Goal: Task Accomplishment & Management: Use online tool/utility

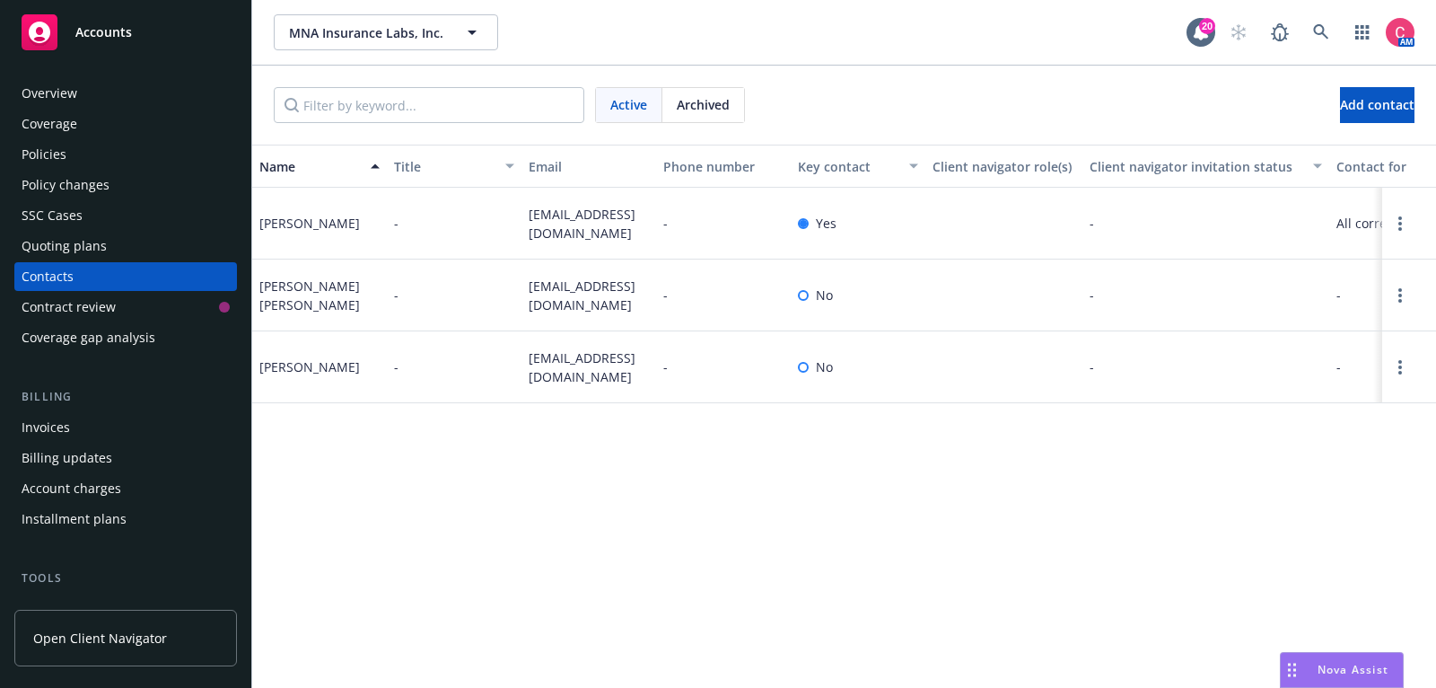
click at [1313, 28] on icon at bounding box center [1321, 32] width 16 height 16
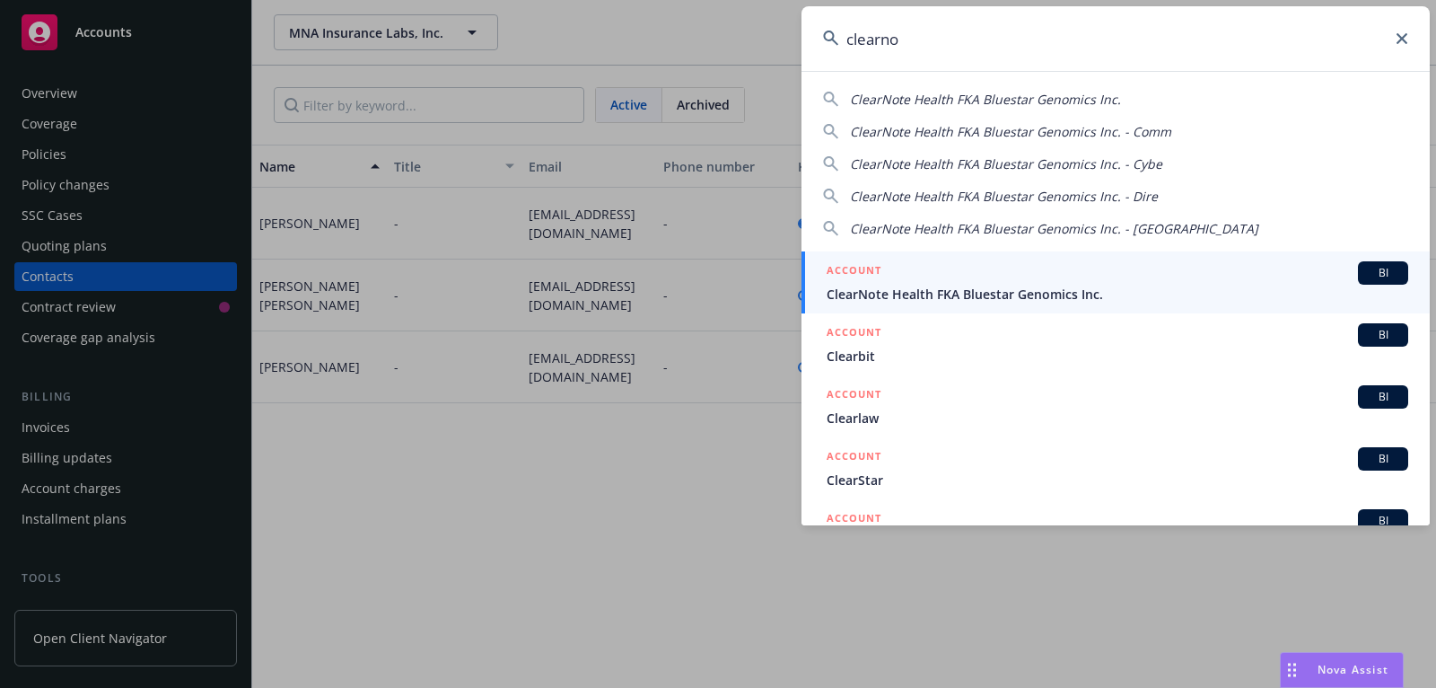
type input "clearno"
click at [1212, 277] on div "ACCOUNT BI" at bounding box center [1118, 272] width 582 height 23
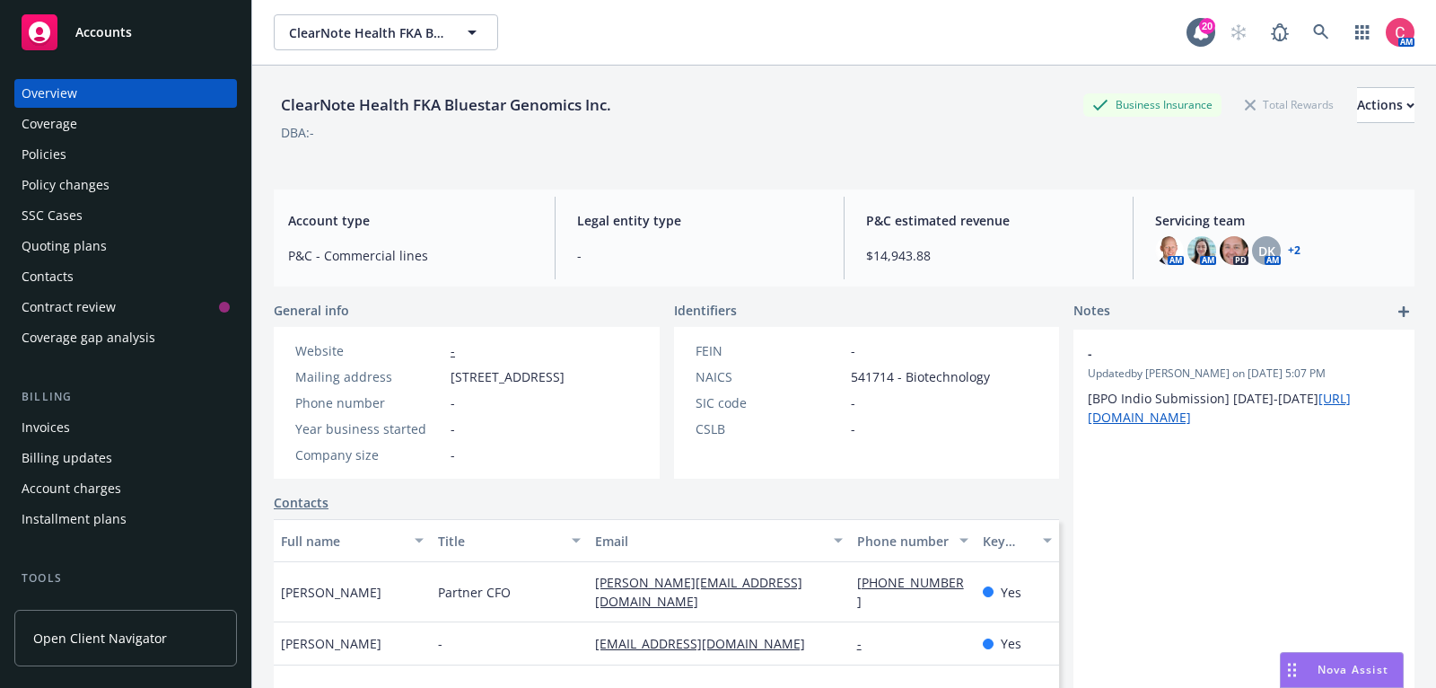
click at [85, 256] on div "Quoting plans" at bounding box center [64, 246] width 85 height 29
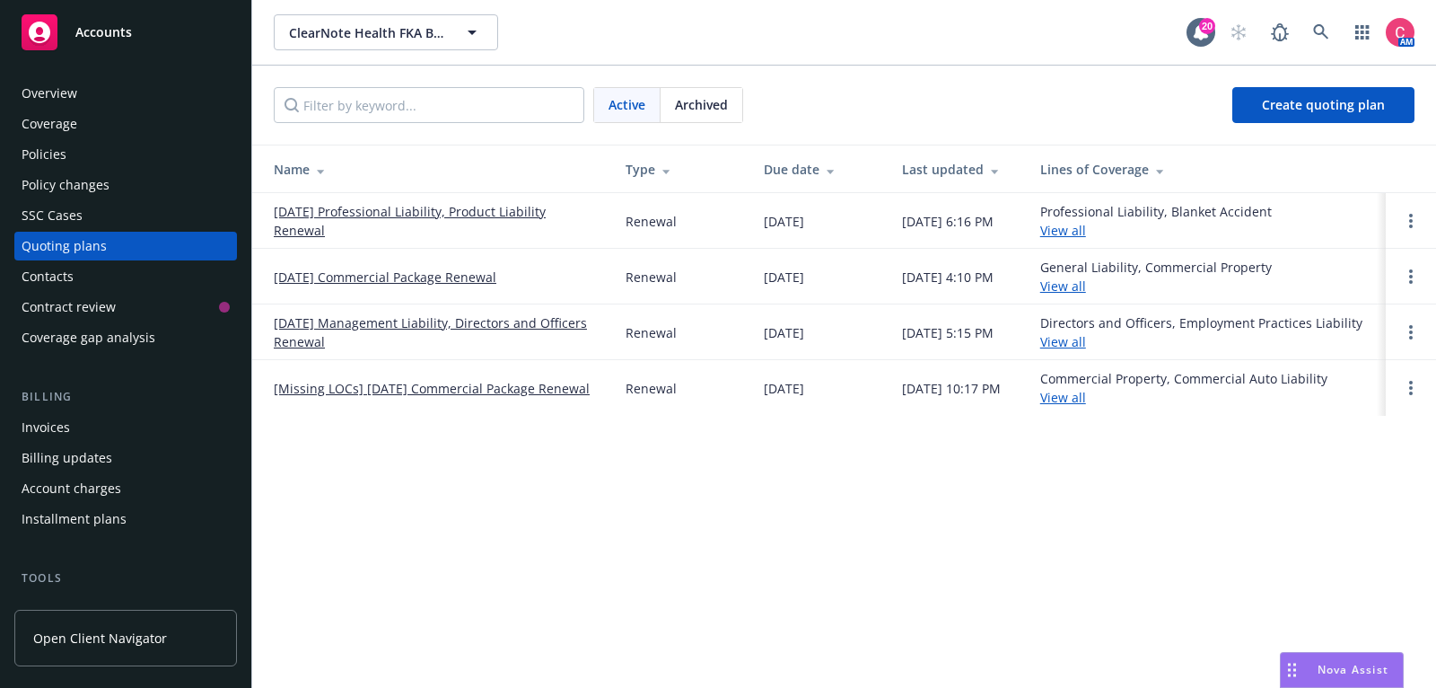
click at [310, 274] on link "[DATE] Commercial Package Renewal" at bounding box center [385, 277] width 223 height 19
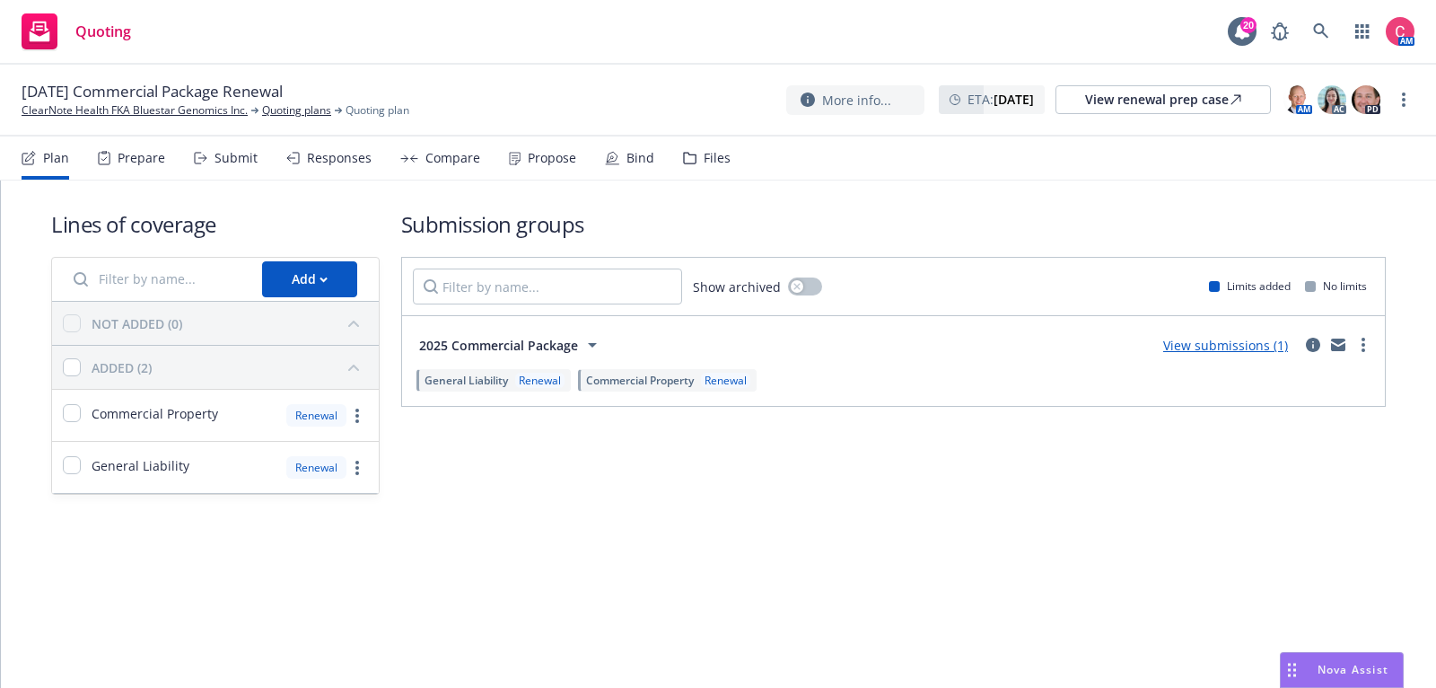
click at [716, 151] on div "Files" at bounding box center [717, 158] width 27 height 14
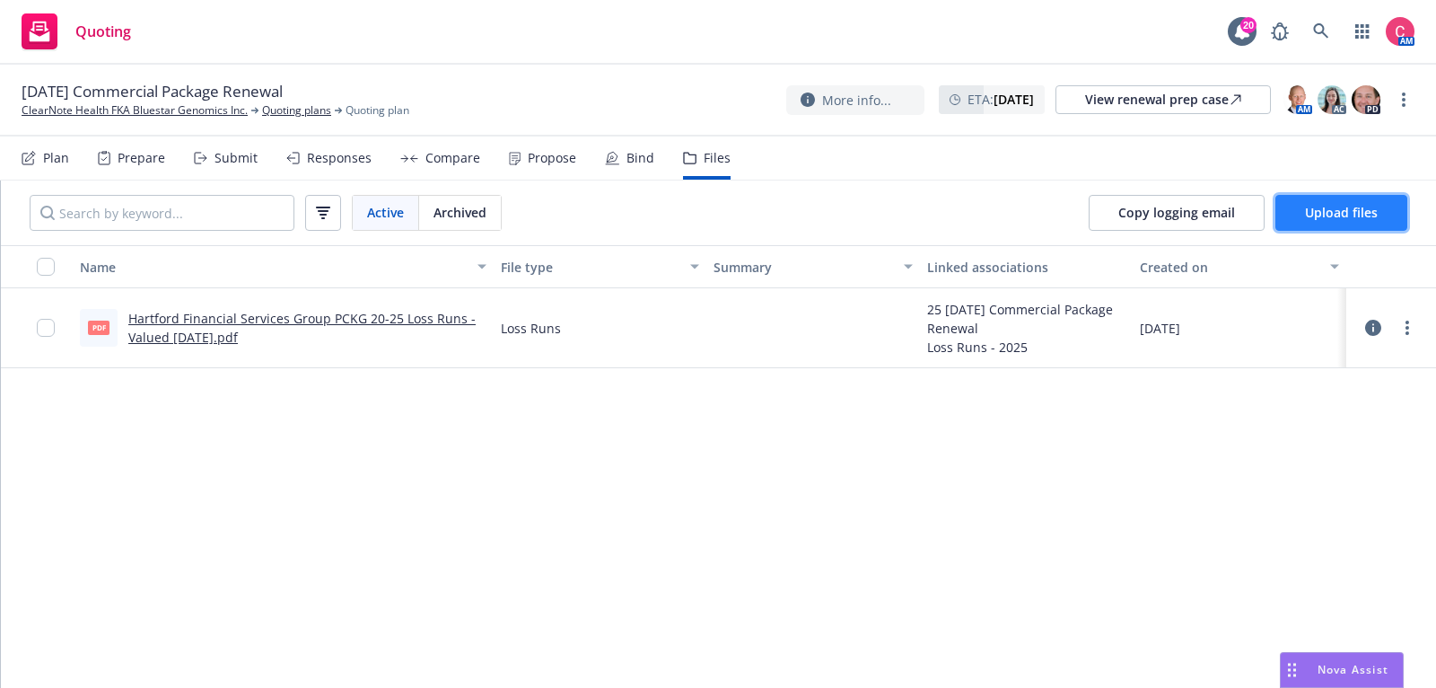
click at [1293, 208] on button "Upload files" at bounding box center [1342, 213] width 132 height 36
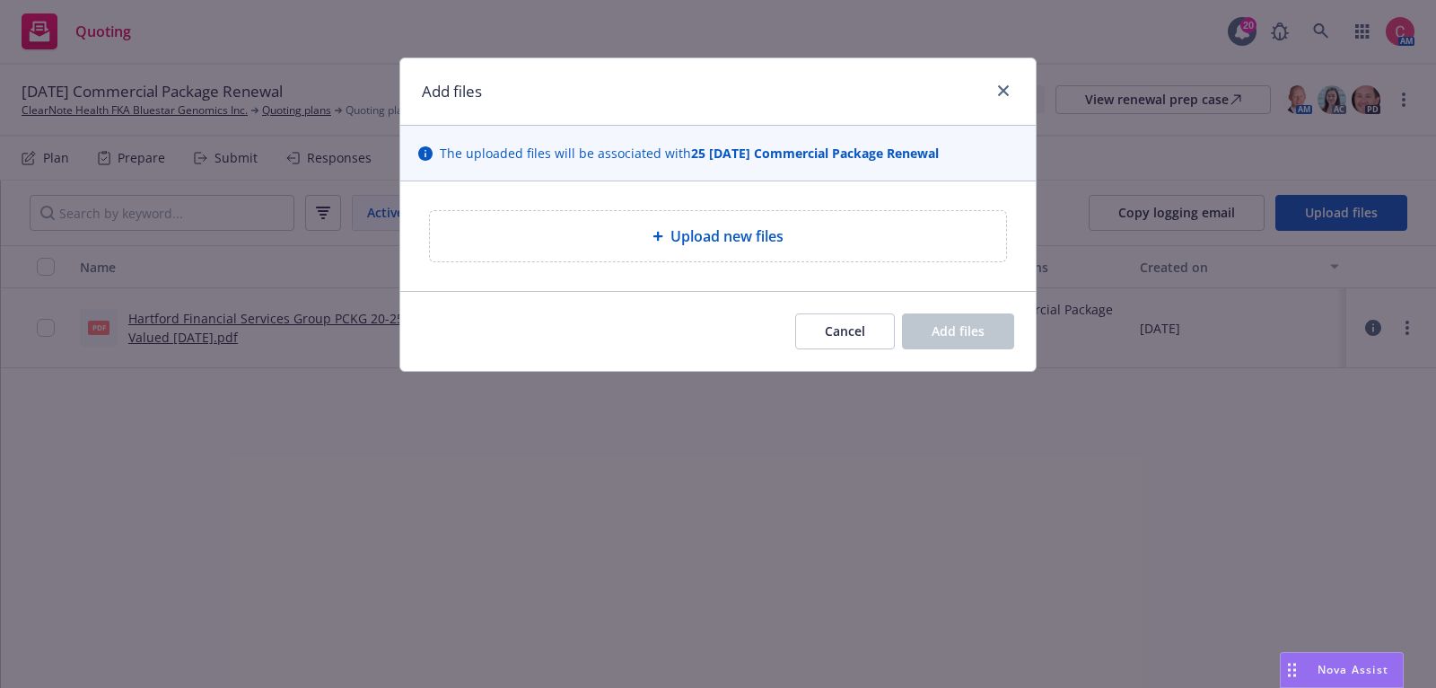
click at [977, 216] on div "Upload new files" at bounding box center [718, 236] width 576 height 50
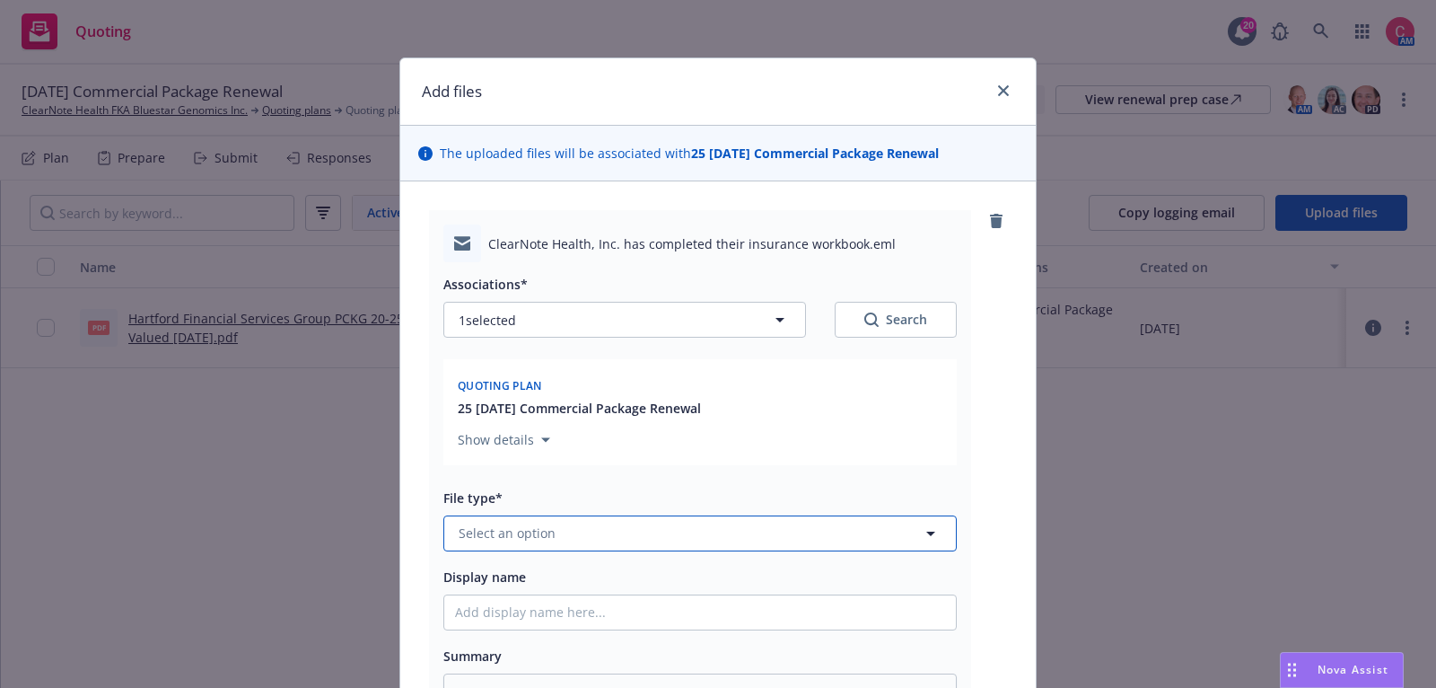
click at [912, 536] on button "Select an option" at bounding box center [700, 533] width 514 height 36
type input "work"
click at [888, 433] on div "Workbook" at bounding box center [700, 436] width 490 height 26
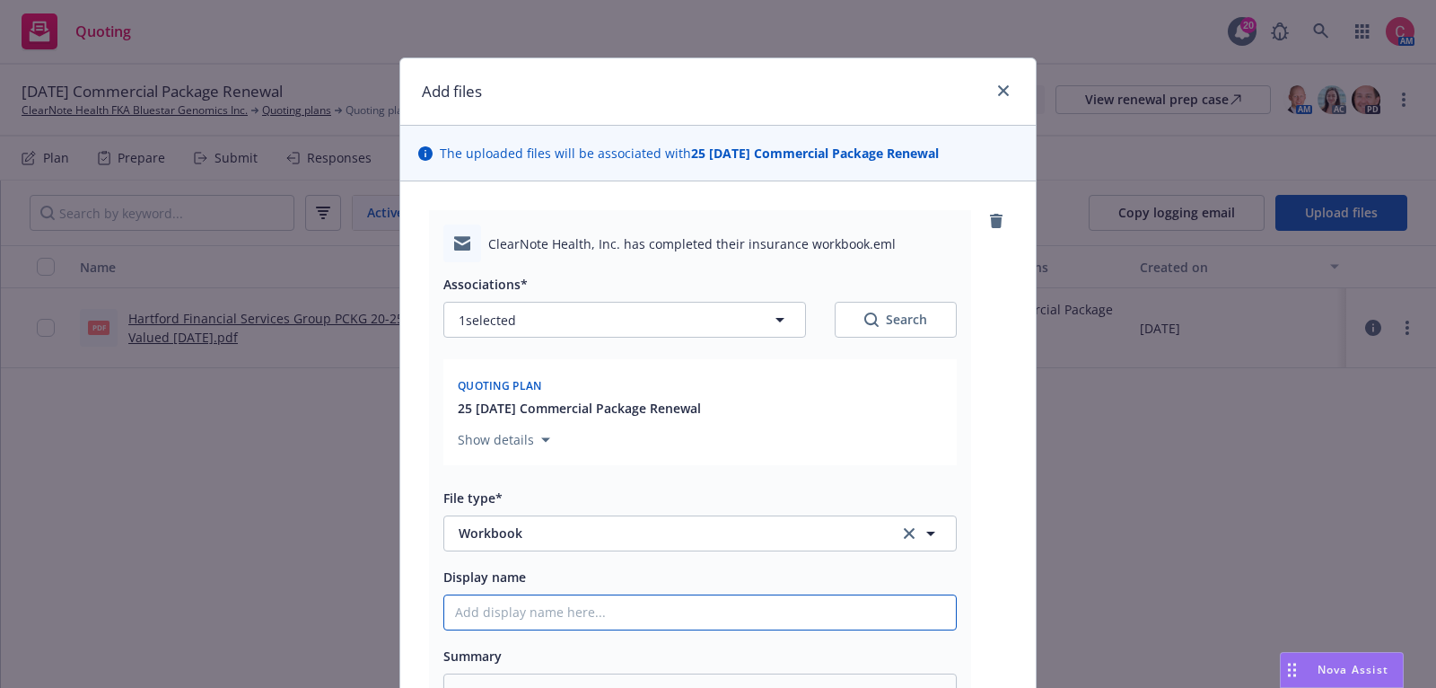
click at [866, 615] on input "Display name" at bounding box center [700, 612] width 512 height 34
type textarea "x"
type input "["
type textarea "x"
type input "[CO"
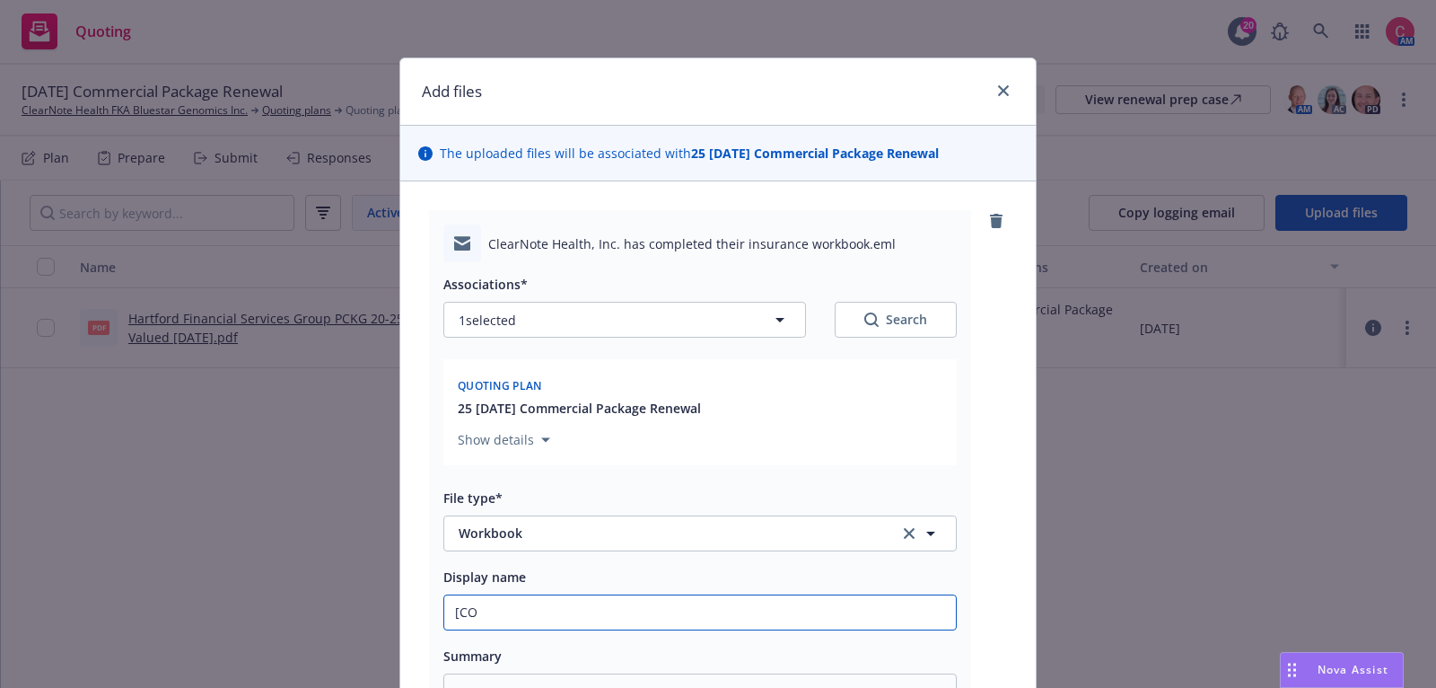
type textarea "x"
type input "[COM"
type textarea "x"
type input "[COMP"
type textarea "x"
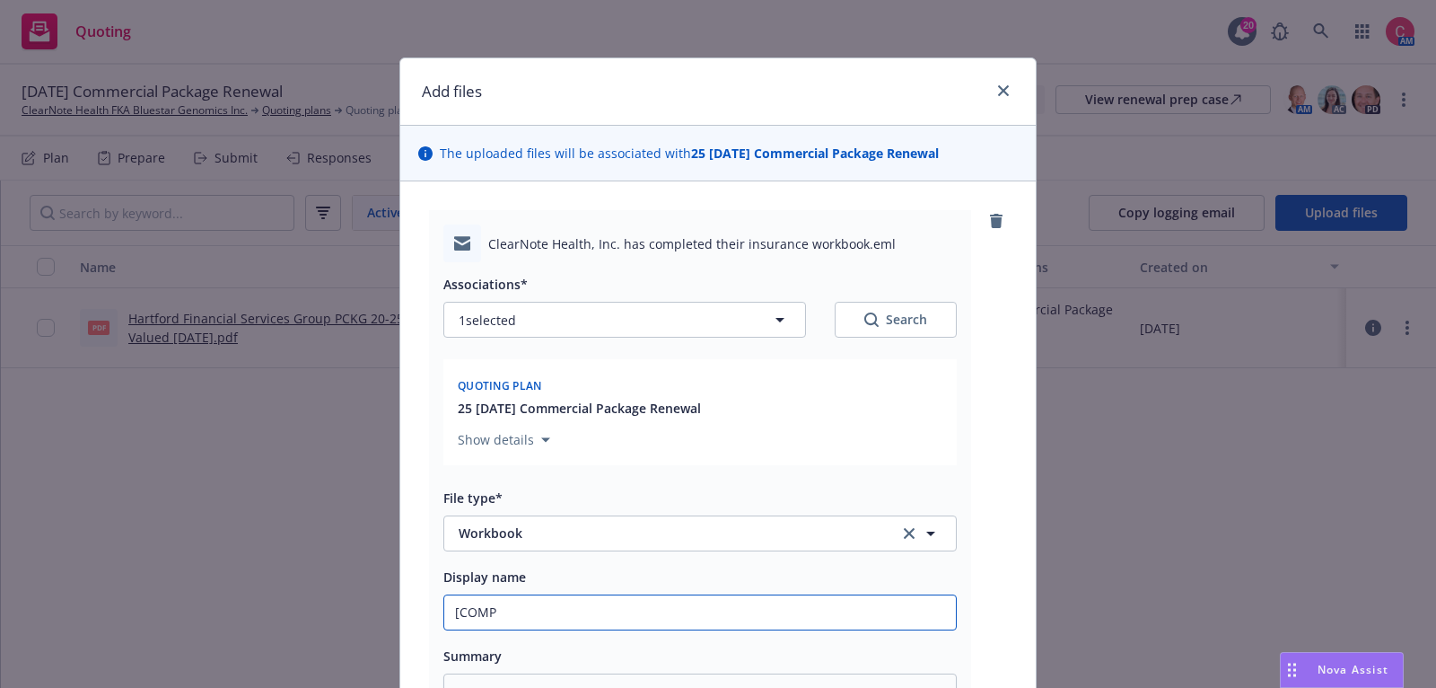
type input "[COMPE"
type textarea "x"
type input "[COMPEL"
type textarea "x"
type input "[COMPELT"
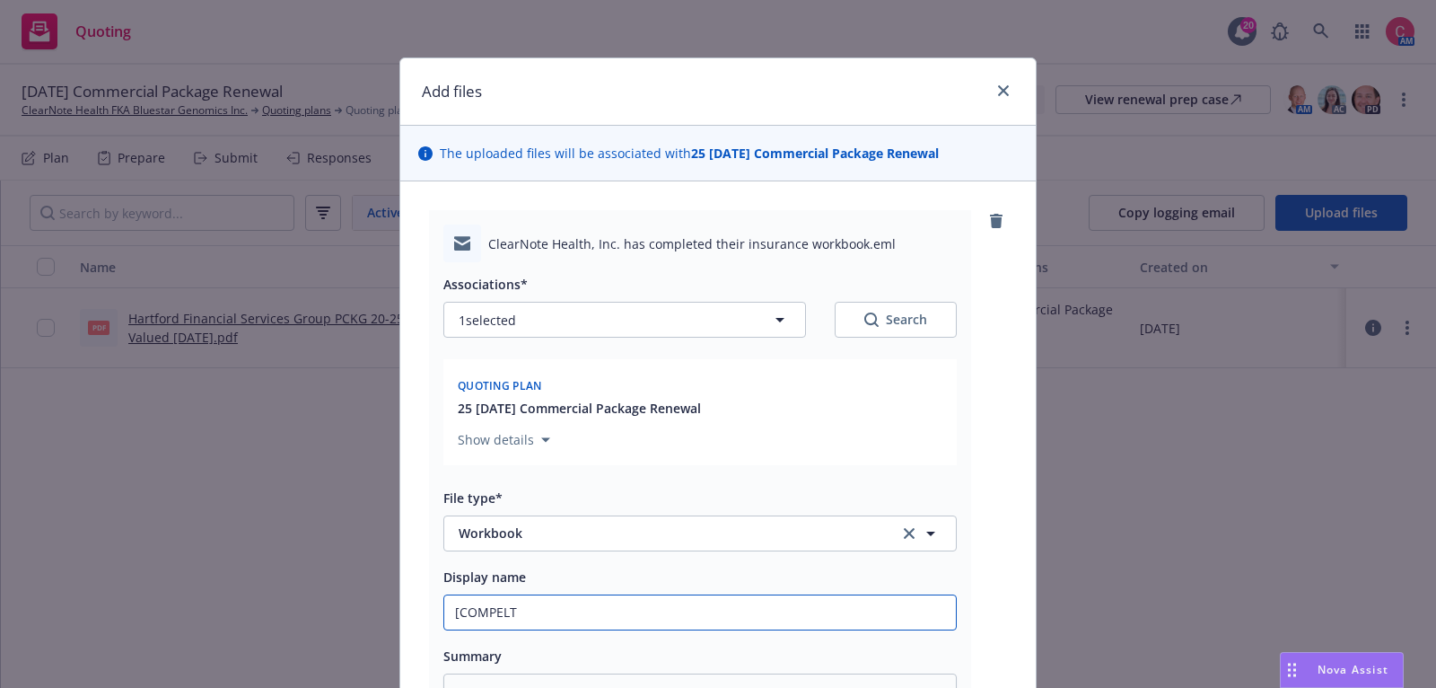
type textarea "x"
type input "[COMPELTE"
type textarea "x"
type input "[COMPELTED"
type textarea "x"
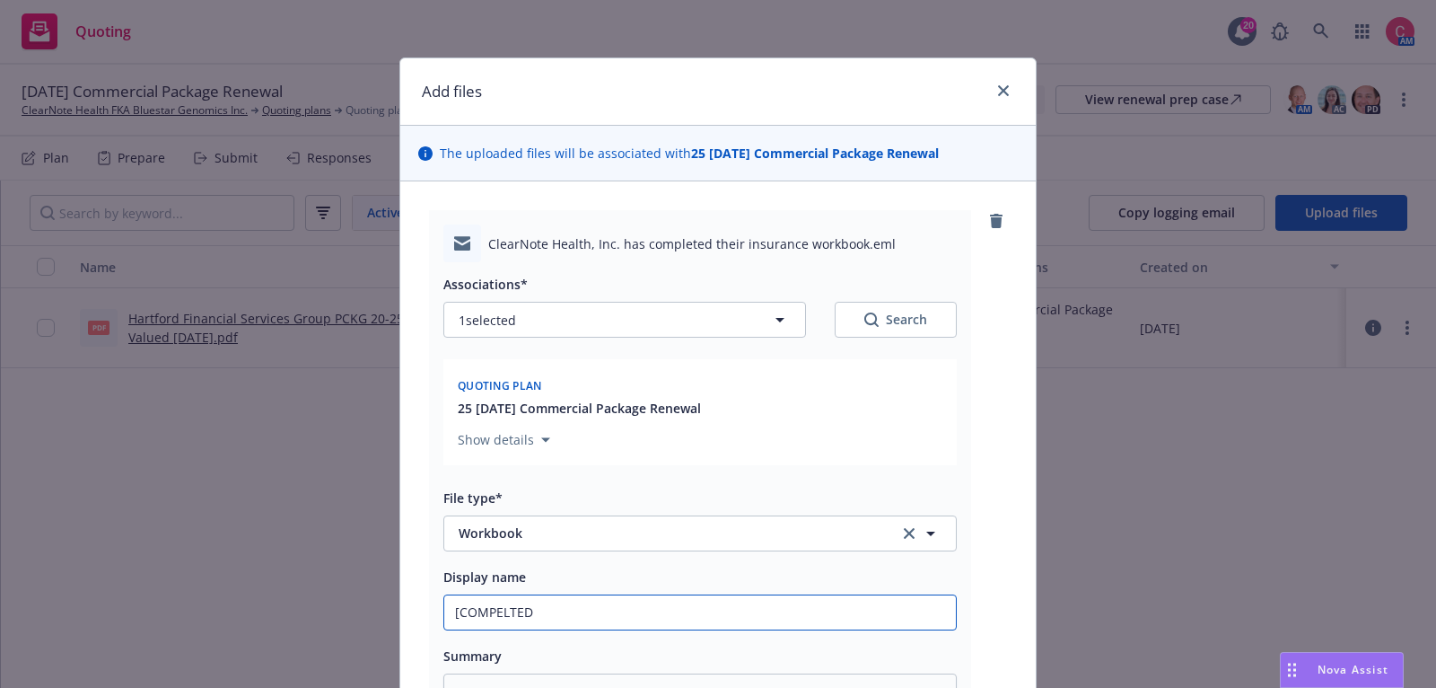
type input "[COMPELTED]"
type textarea "x"
type input "[COMPELTED]"
type textarea "x"
type input "[COMPELTED] 2"
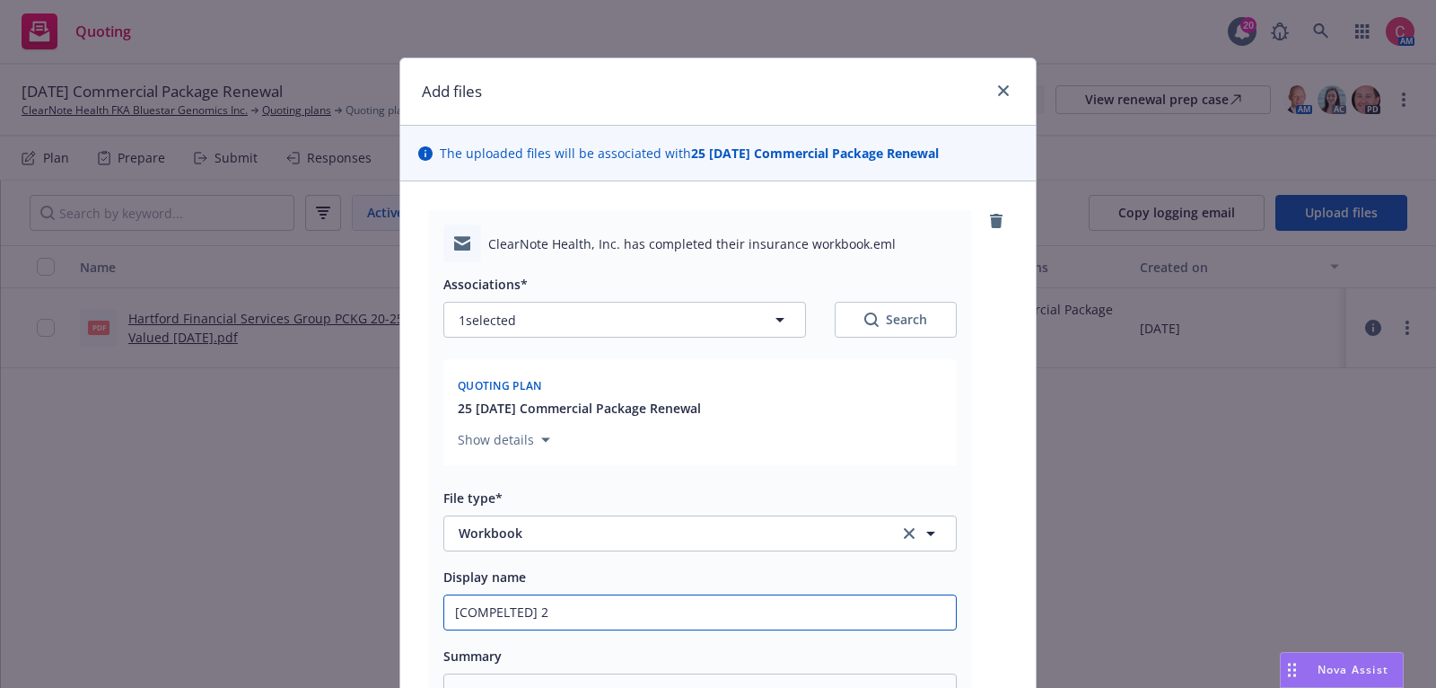
type textarea "x"
type input "[COMPELTED] 25"
type textarea "x"
type input "[COMPELTED] 25"
type textarea "x"
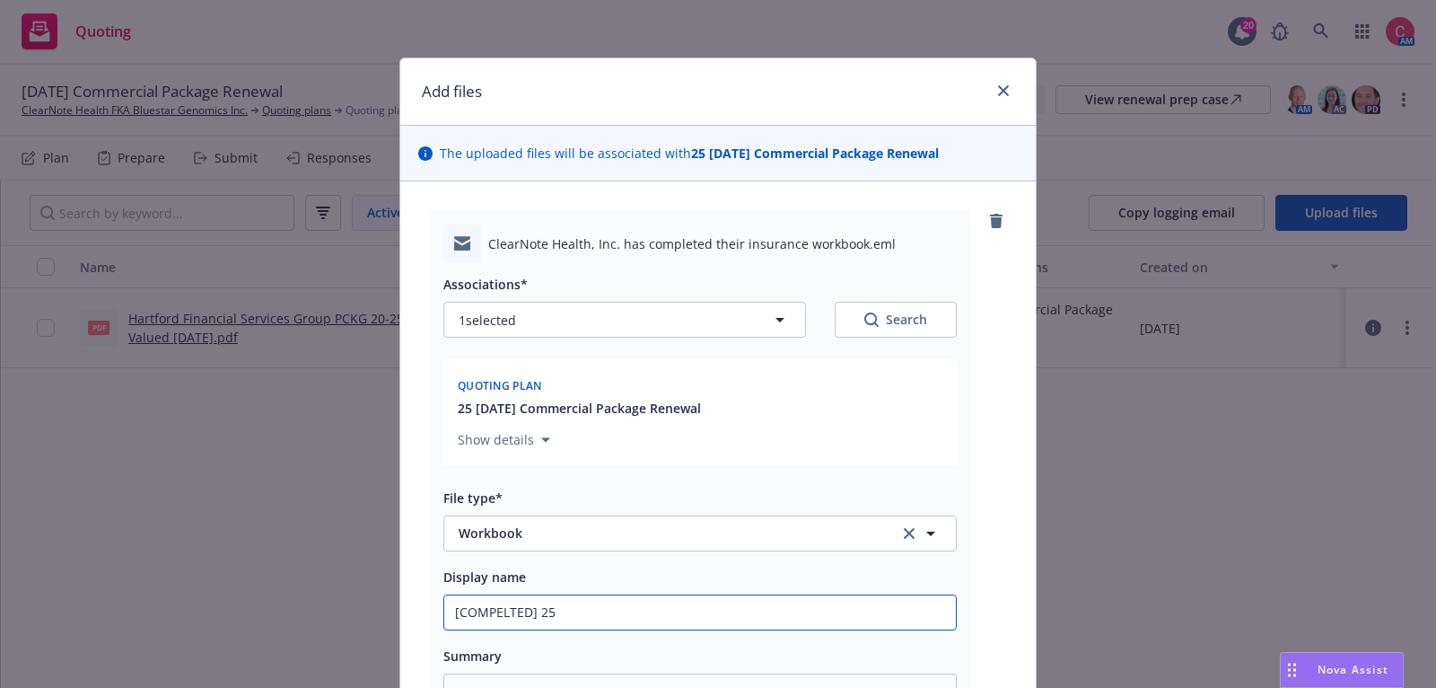
type input "[COMPELTED] 25 I"
type textarea "x"
type input "[COMPELTED] 25 In"
type textarea "x"
type input "[COMPELTED] 25 Ind"
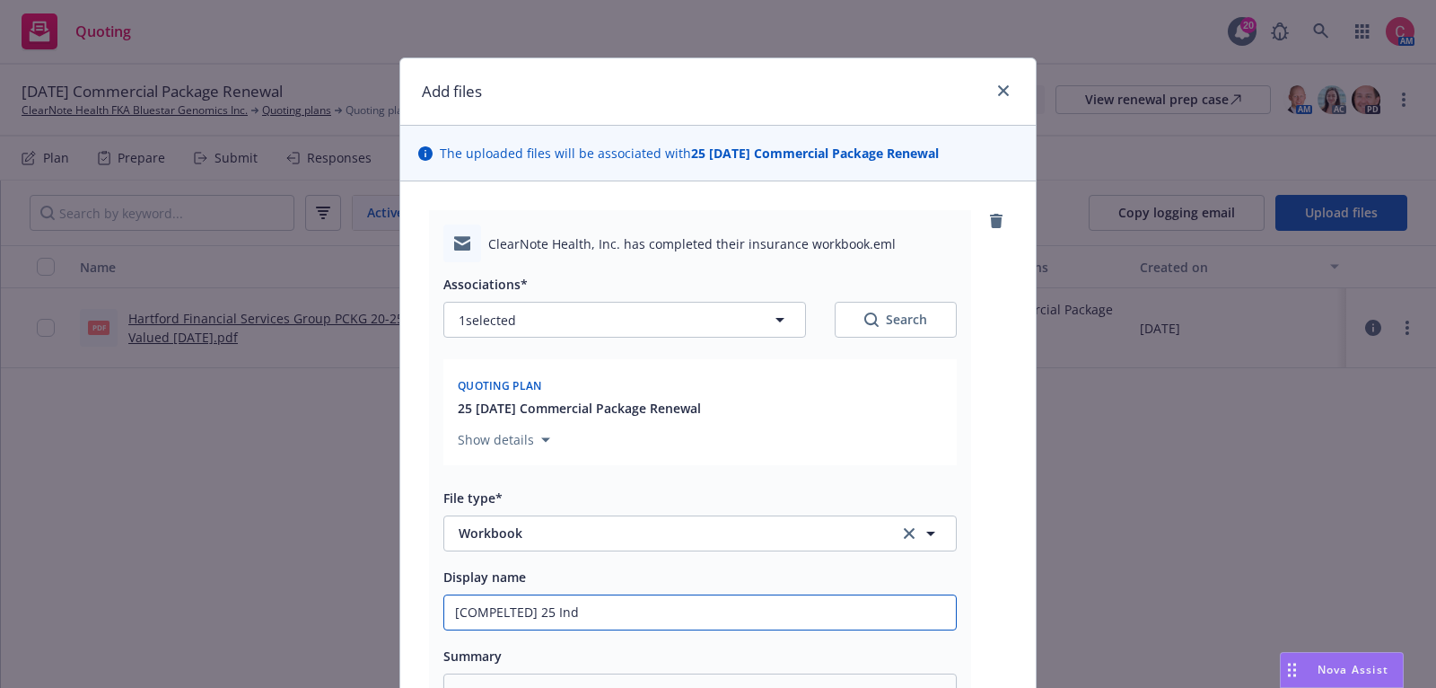
type textarea "x"
type input "[COMPELTED] 25 Indi"
type textarea "x"
type input "[COMPELTED] 25 Indio"
type textarea "x"
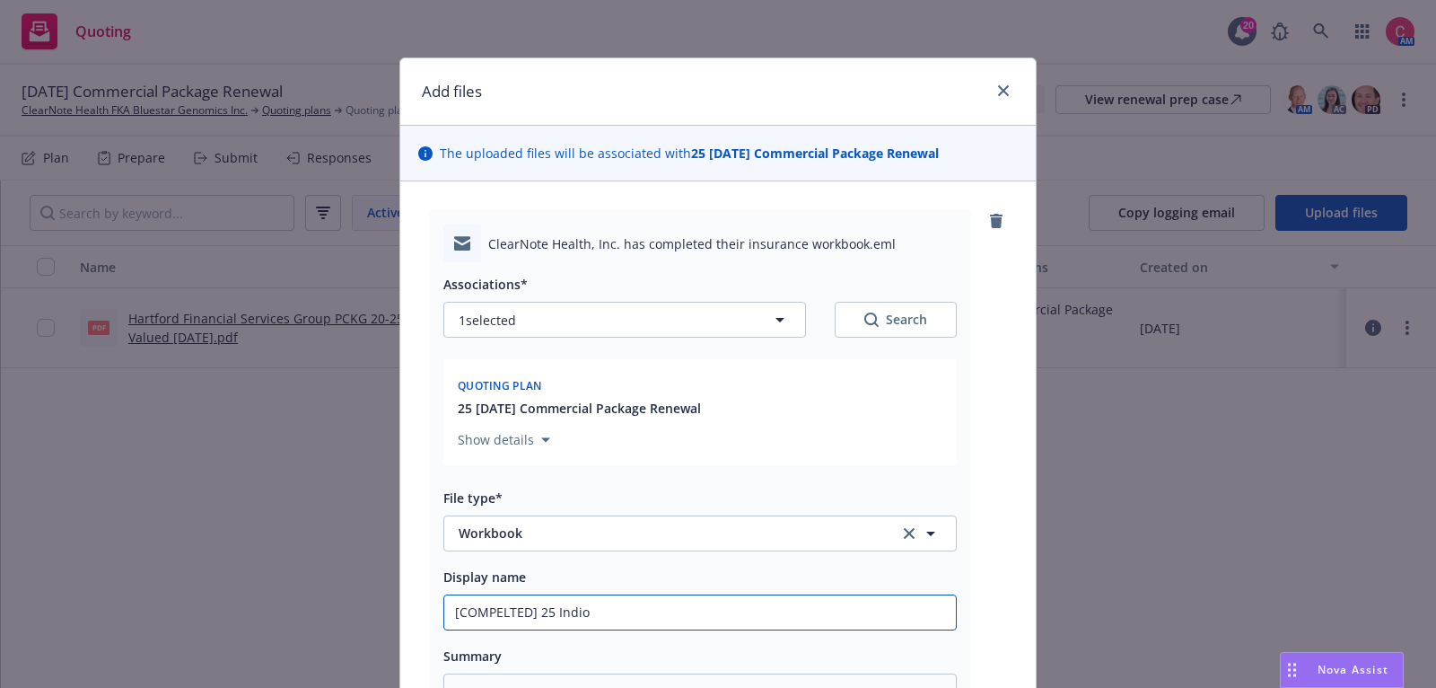
type input "[COMPELTED] 25 Indio"
type textarea "x"
type input "[COMPELTED] 25 Indio W"
type textarea "x"
type input "[COMPELTED] 25 Indio Wo"
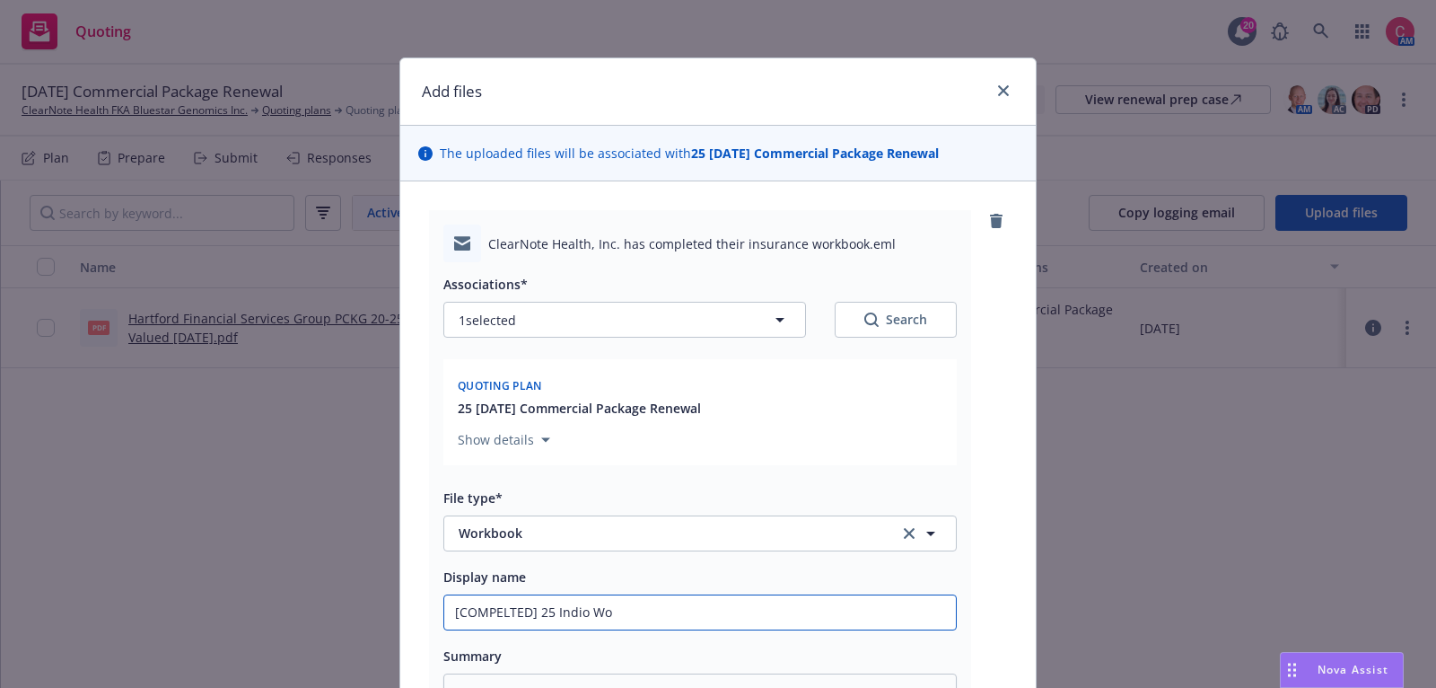
type textarea "x"
type input "[COMPELTED] 25 Indio Wor"
type textarea "x"
type input "[COMPELTED] 25 Indio Work"
type textarea "x"
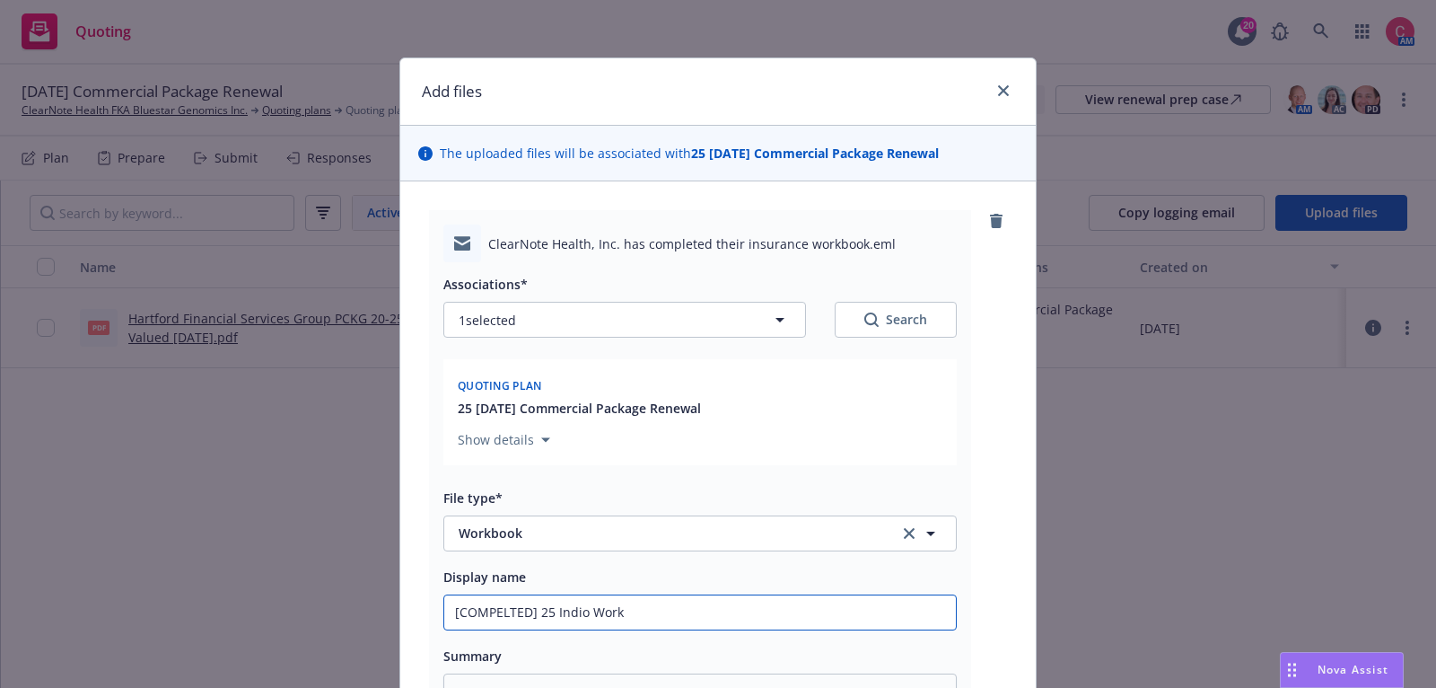
type input "[COMPELTED] 25 Indio Workb"
type textarea "x"
type input "[COMPELTED] 25 Indio Workbo"
type textarea "x"
type input "[COMPELTED] 25 Indio Workboo"
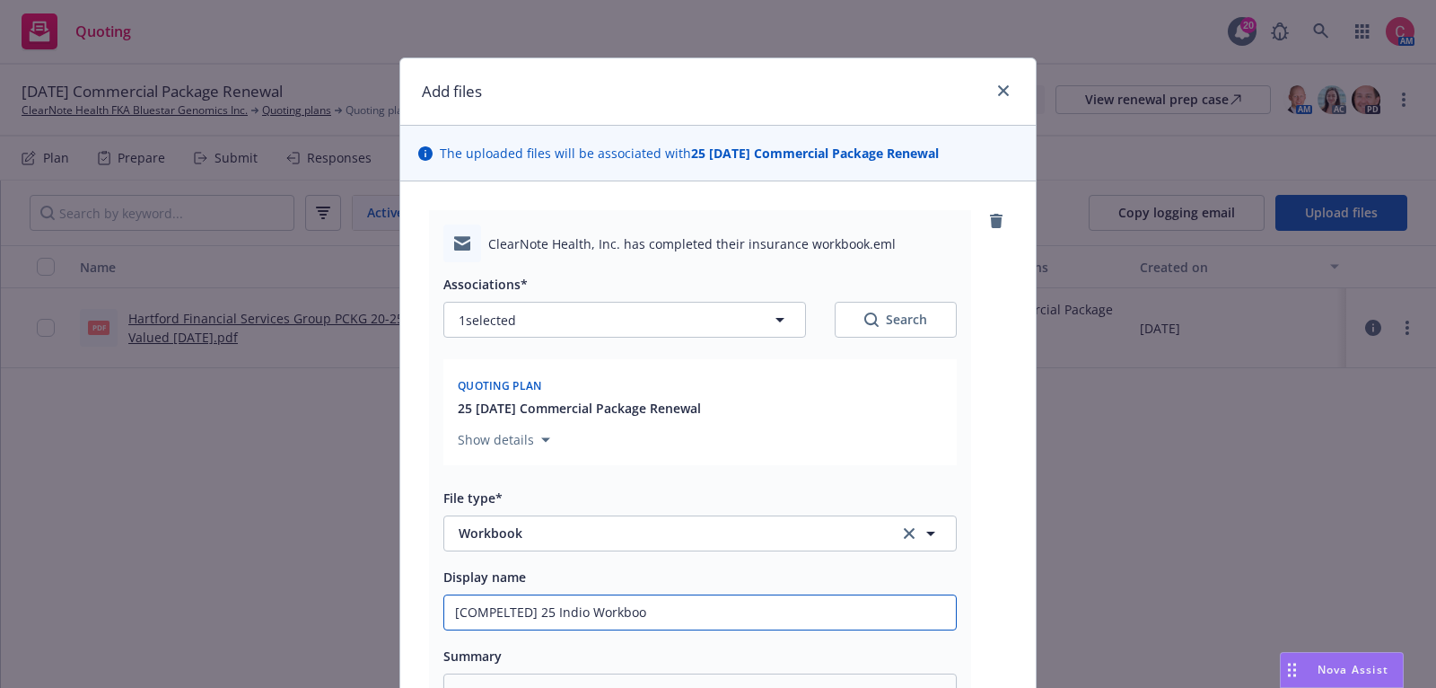
type textarea "x"
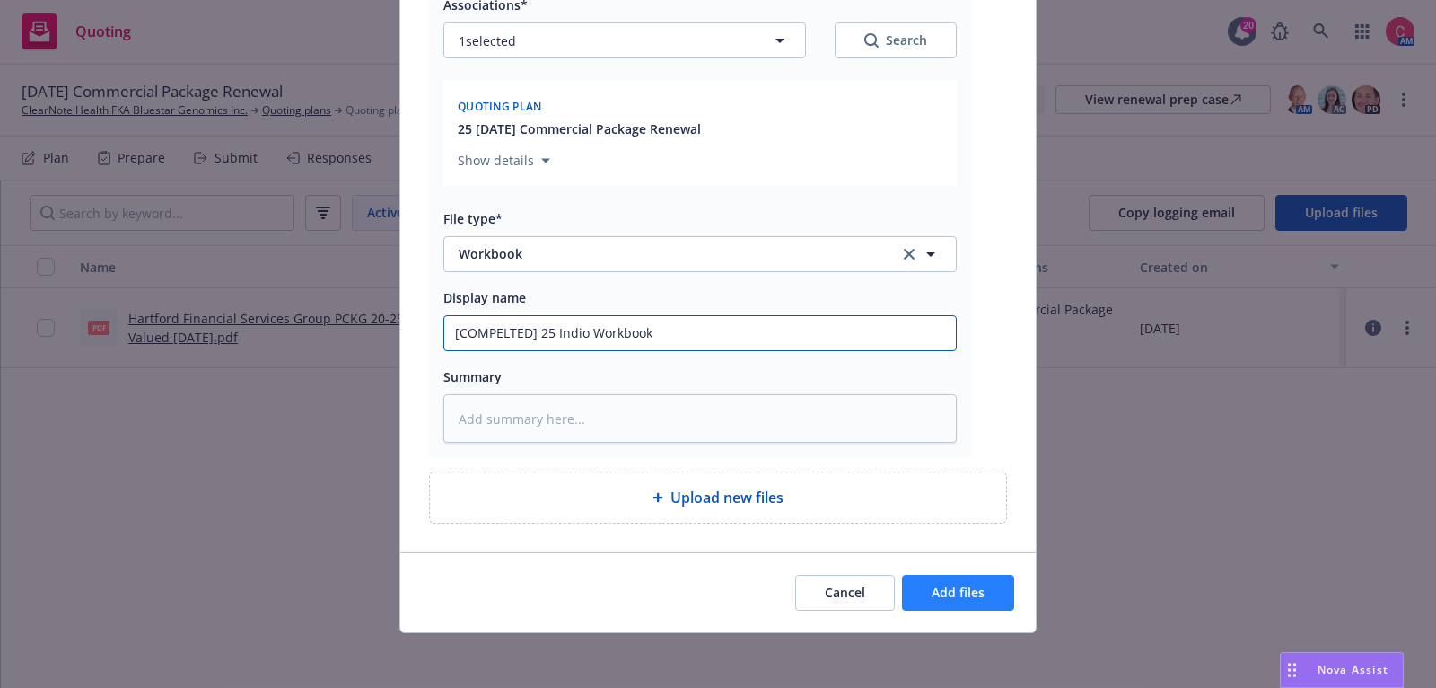
type input "[COMPELTED] 25 Indio Workbook"
click at [950, 575] on button "Add files" at bounding box center [958, 593] width 112 height 36
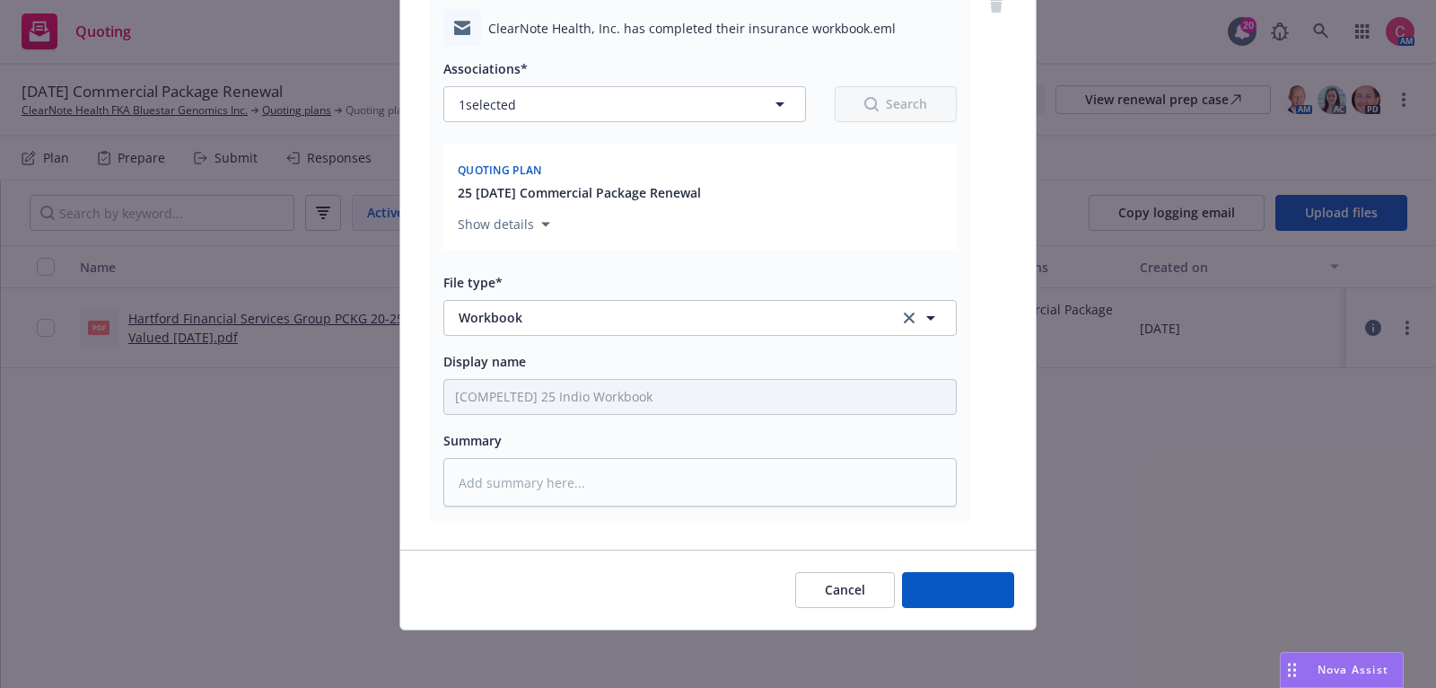
scroll to position [213, 0]
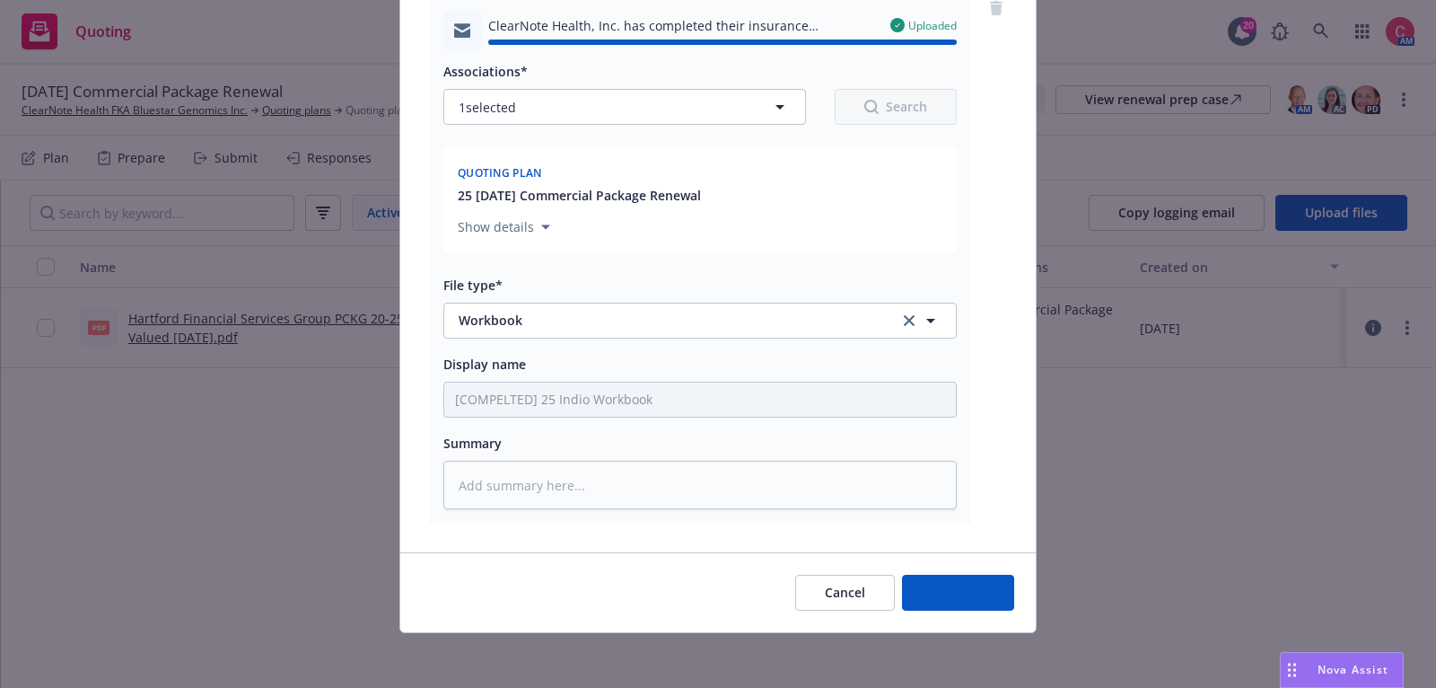
type textarea "x"
